Goal: Task Accomplishment & Management: Manage account settings

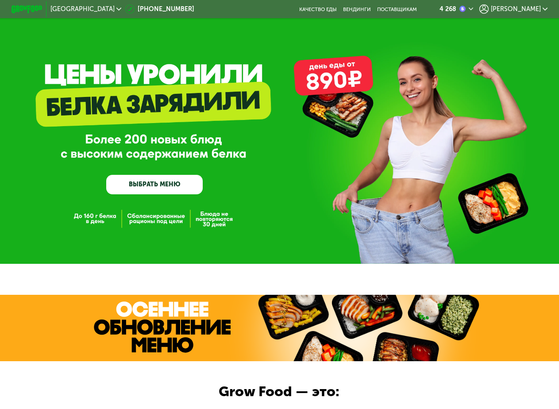
click at [536, 9] on span "[PERSON_NAME]" at bounding box center [516, 9] width 50 height 6
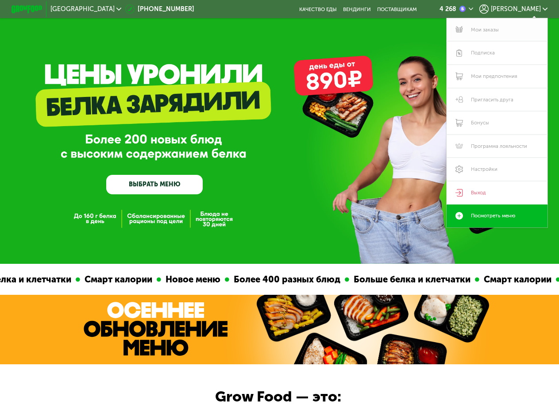
click at [484, 35] on link "Мои заказы" at bounding box center [496, 29] width 101 height 23
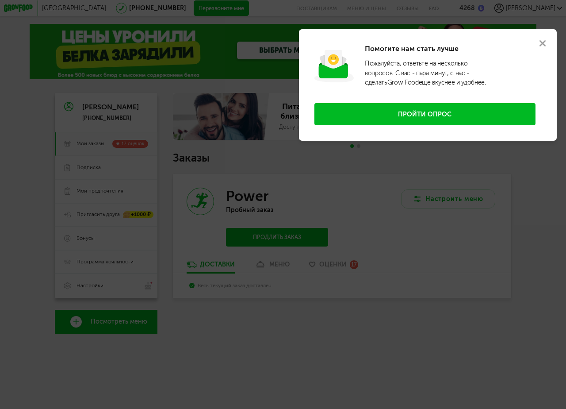
drag, startPoint x: 539, startPoint y: 42, endPoint x: 526, endPoint y: 46, distance: 13.6
click at [540, 42] on icon at bounding box center [543, 43] width 6 height 6
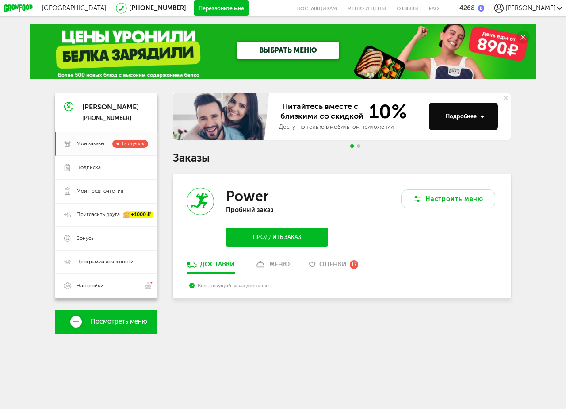
click at [266, 272] on link "меню" at bounding box center [272, 266] width 43 height 12
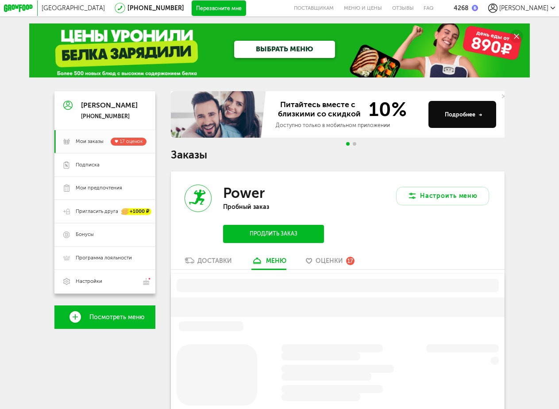
scroll to position [151, 0]
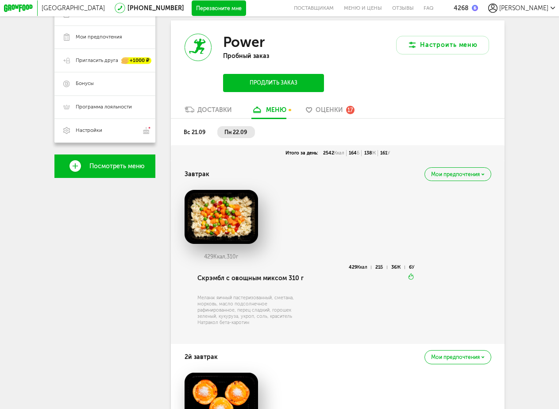
click at [335, 112] on span "Оценки" at bounding box center [328, 110] width 27 height 8
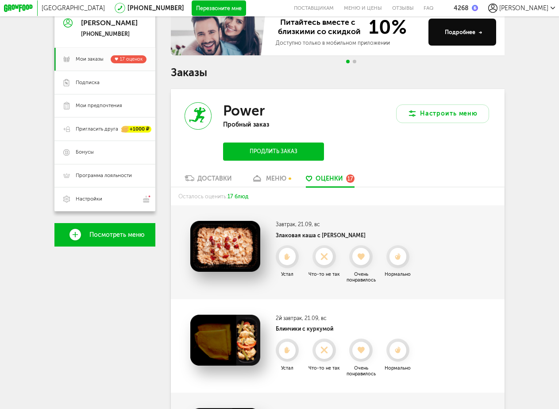
scroll to position [81, 0]
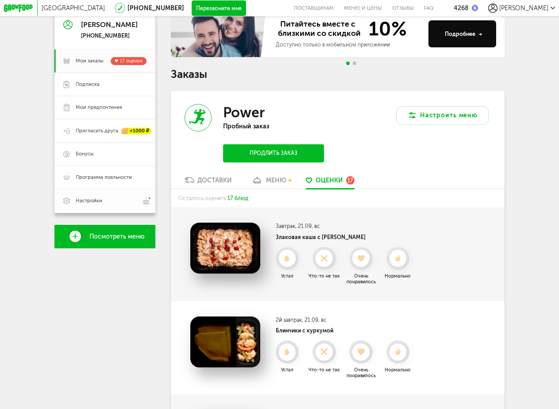
click at [88, 203] on span "Настройки" at bounding box center [89, 200] width 27 height 7
